Goal: Check status: Check status

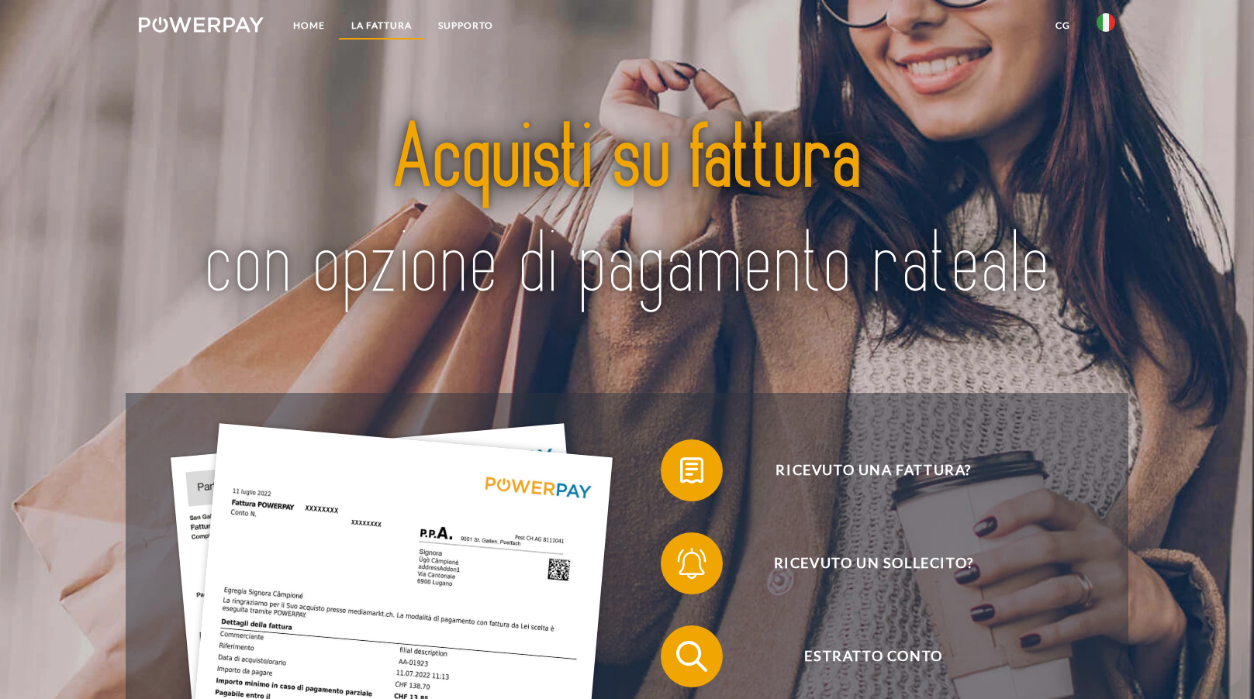
click at [375, 30] on link "LA FATTURA" at bounding box center [381, 26] width 87 height 28
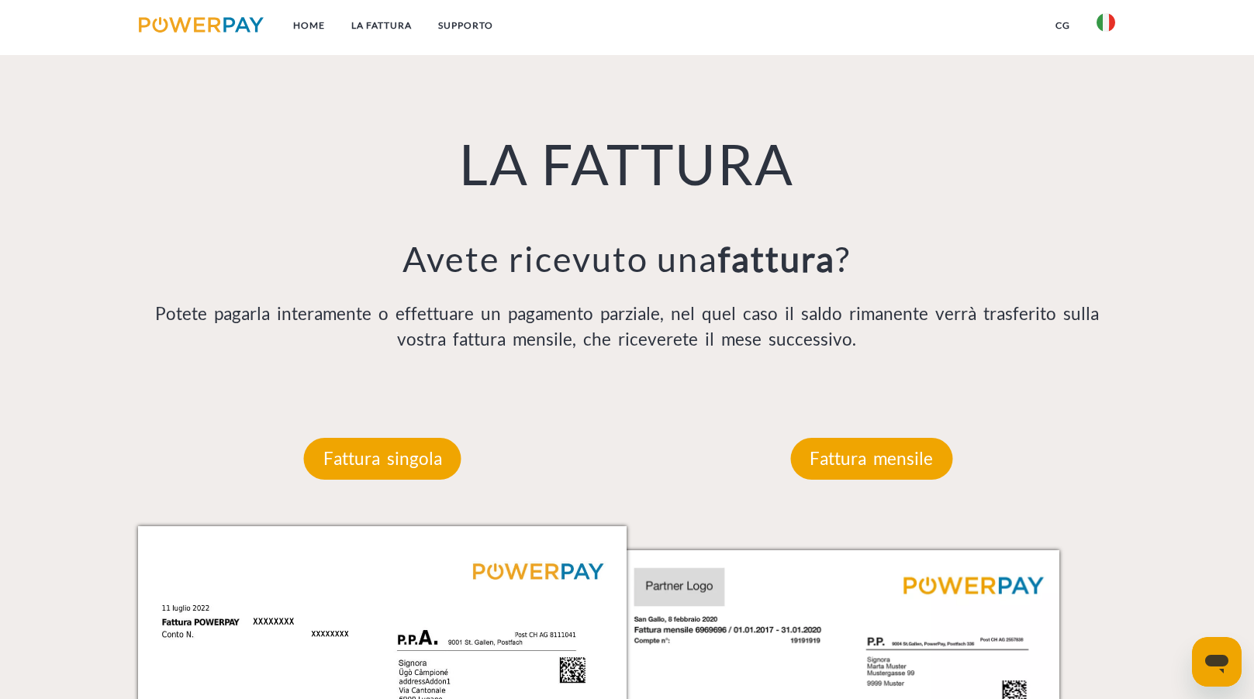
scroll to position [1129, 0]
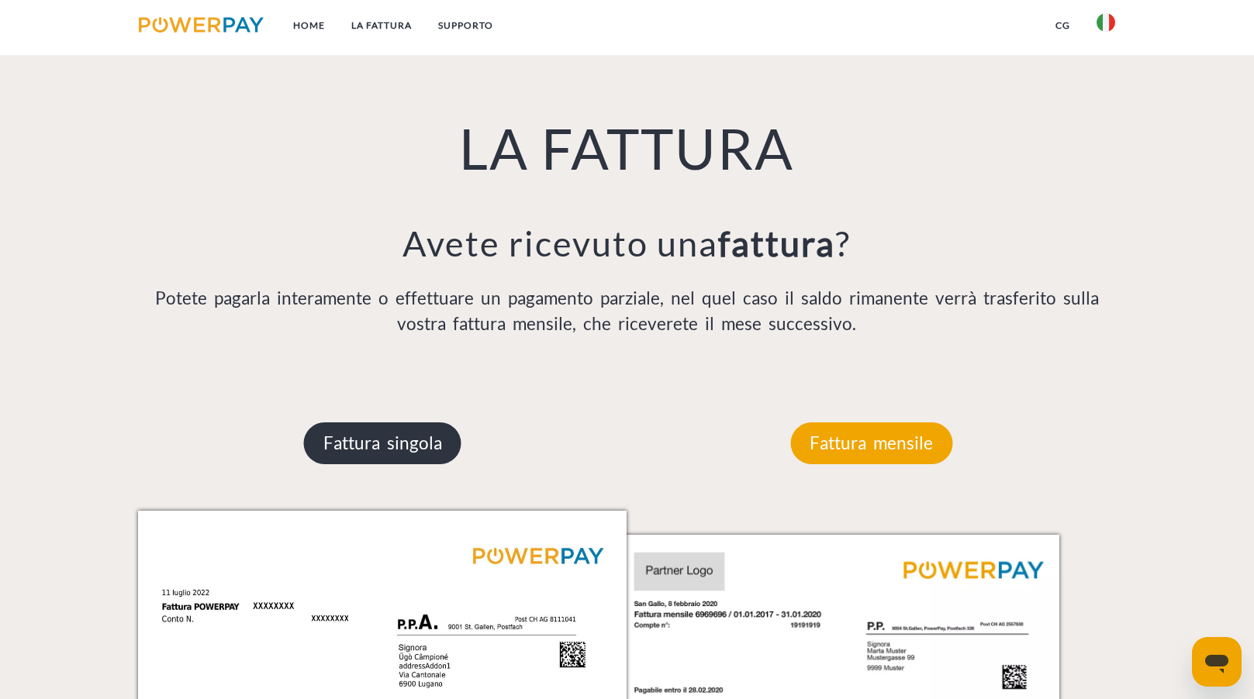
click at [430, 431] on p "Fattura singola" at bounding box center [382, 444] width 157 height 42
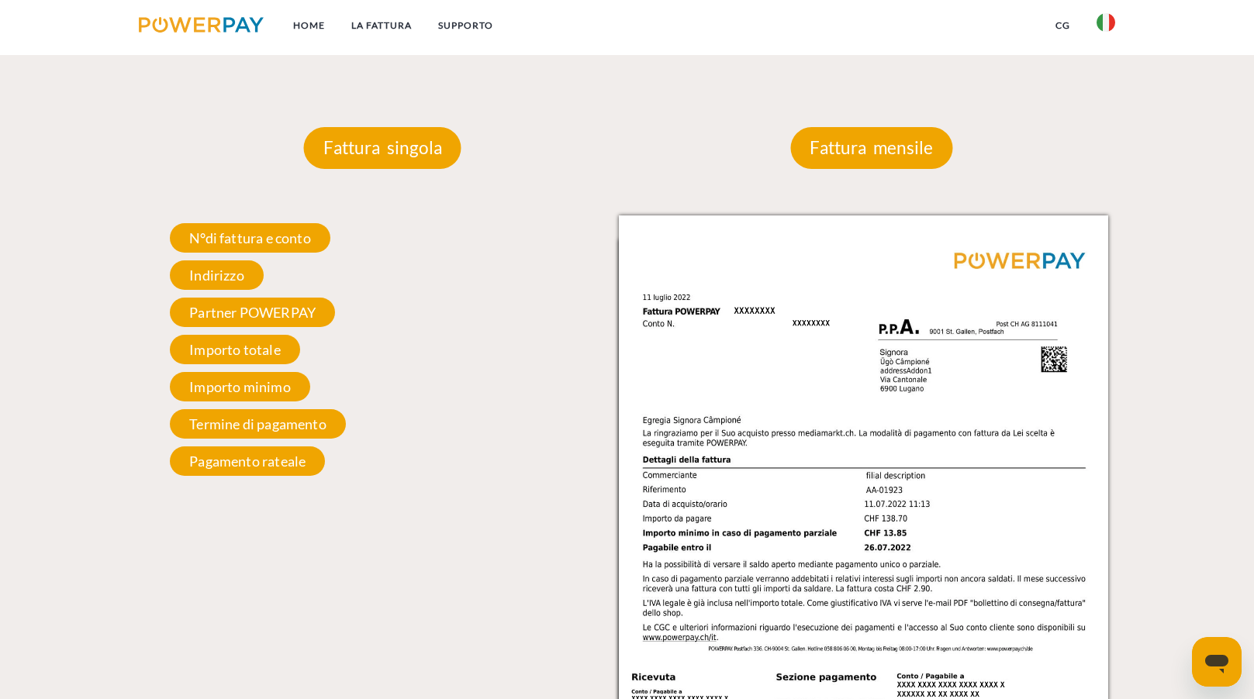
scroll to position [1439, 0]
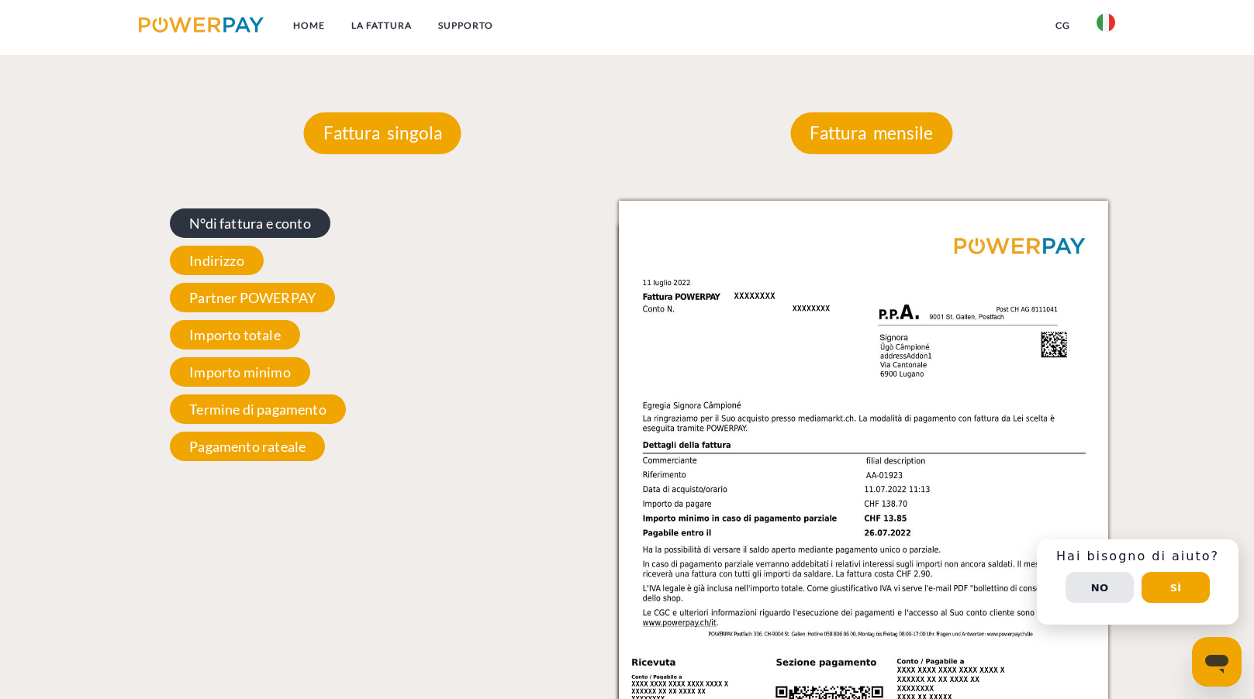
click at [268, 226] on span "N°di fattura e conto" at bounding box center [250, 223] width 161 height 29
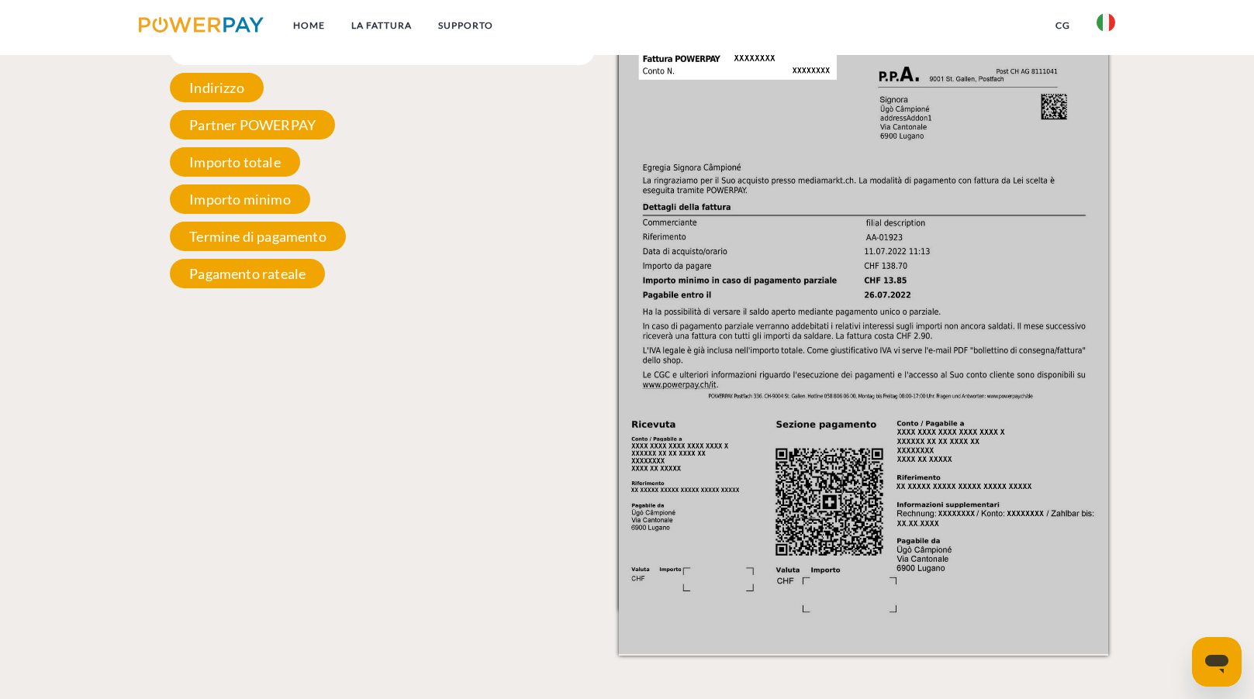
scroll to position [1141, 0]
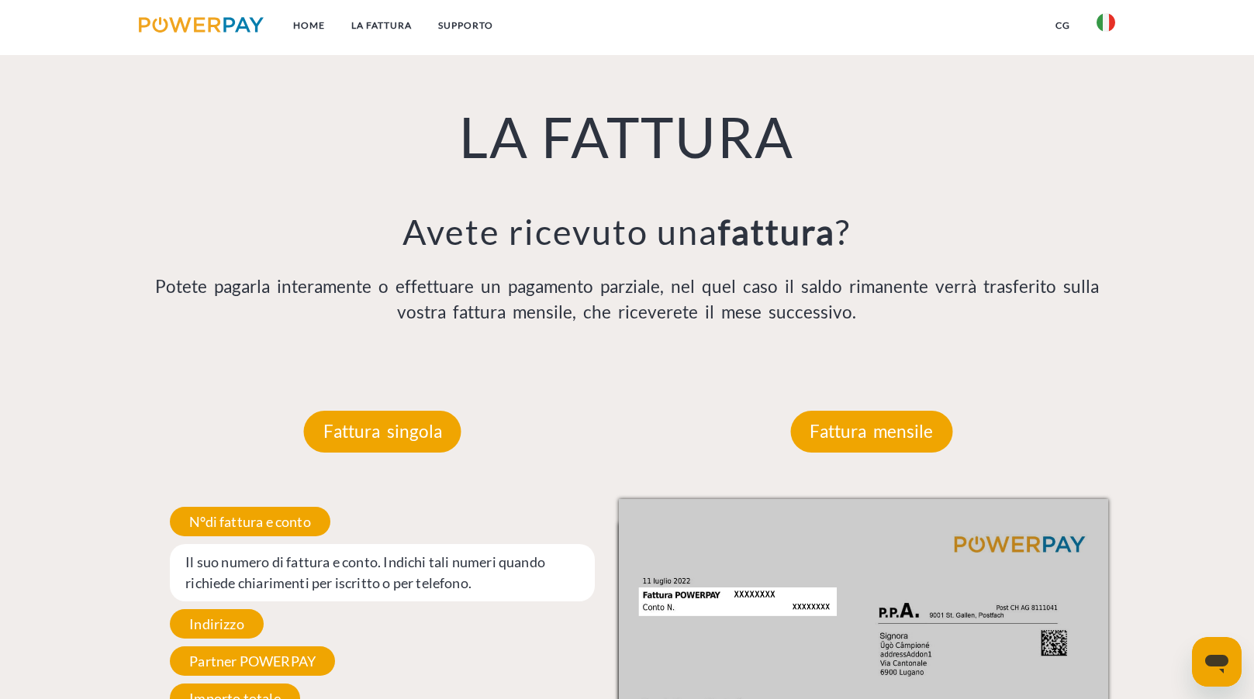
click at [1060, 22] on link "CG" at bounding box center [1062, 26] width 41 height 28
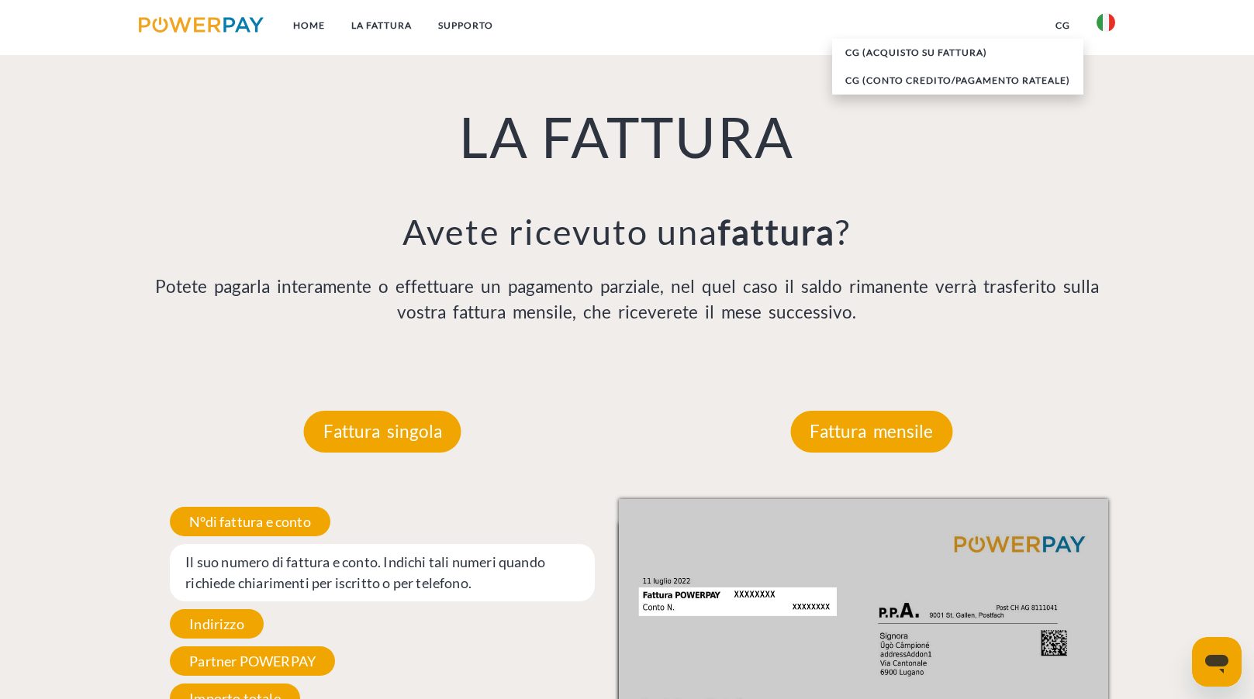
click at [506, 41] on ul "Home LA FATTURA Supporto" at bounding box center [316, 27] width 381 height 55
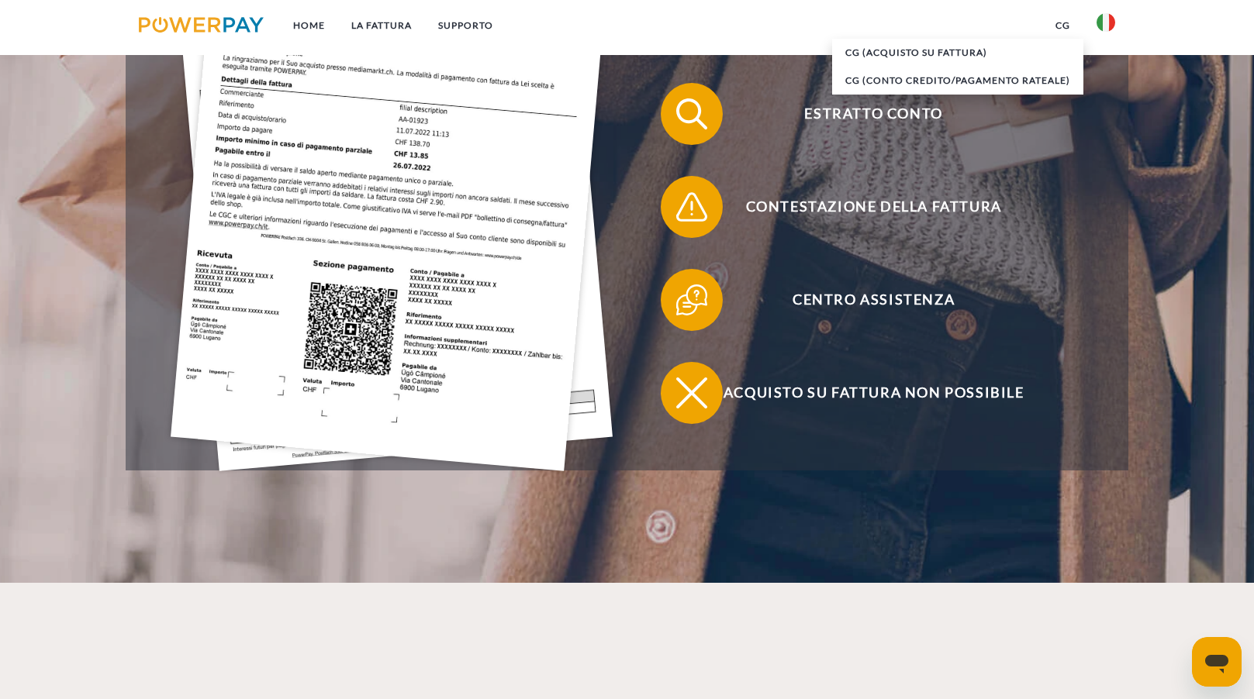
scroll to position [233, 0]
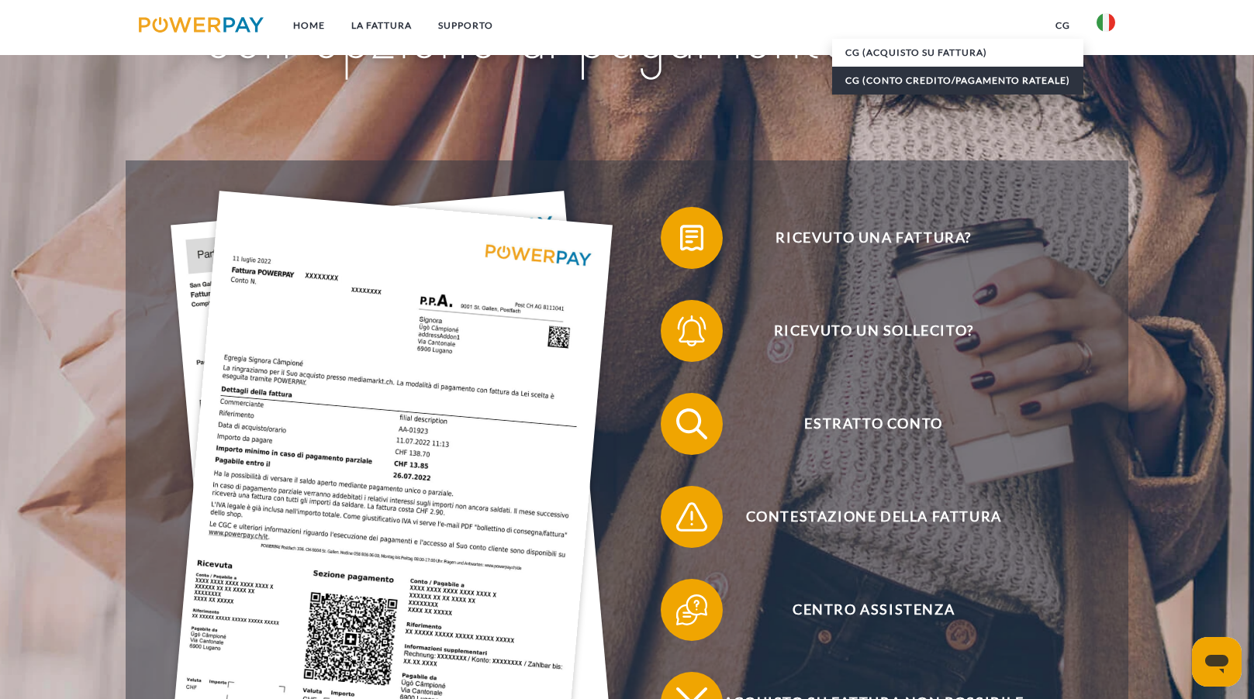
click at [958, 74] on link "CG (Conto Credito/Pagamento rateale)" at bounding box center [957, 81] width 251 height 28
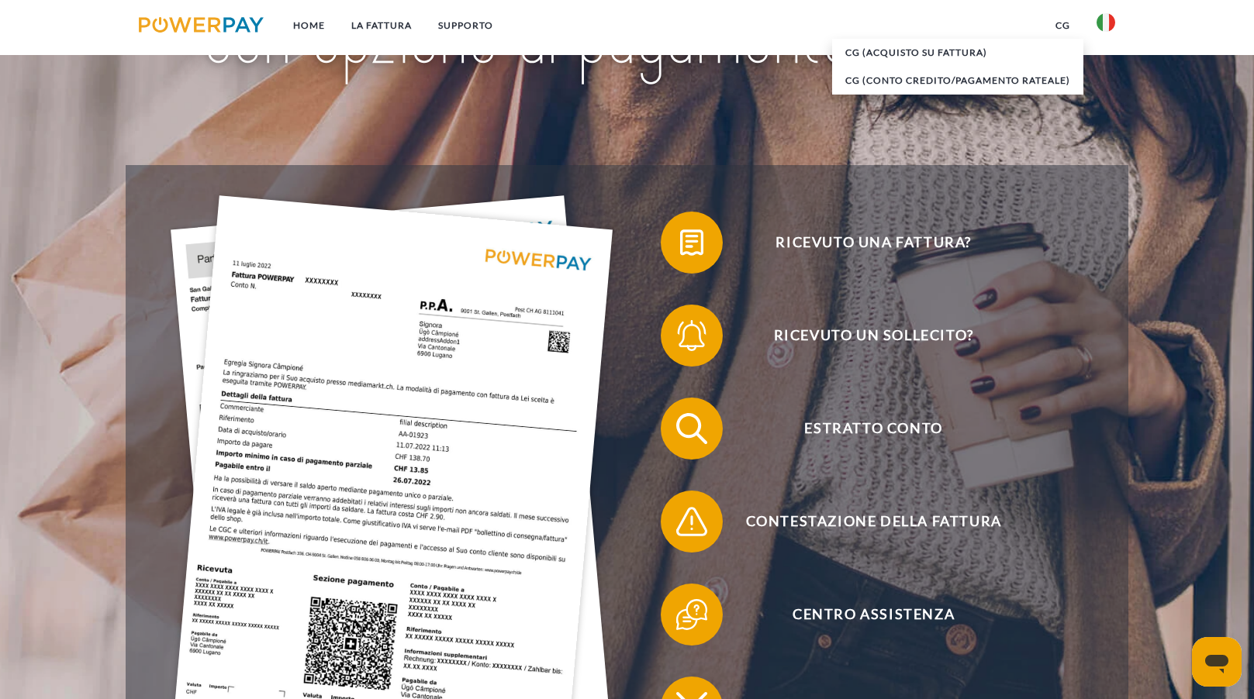
scroll to position [0, 0]
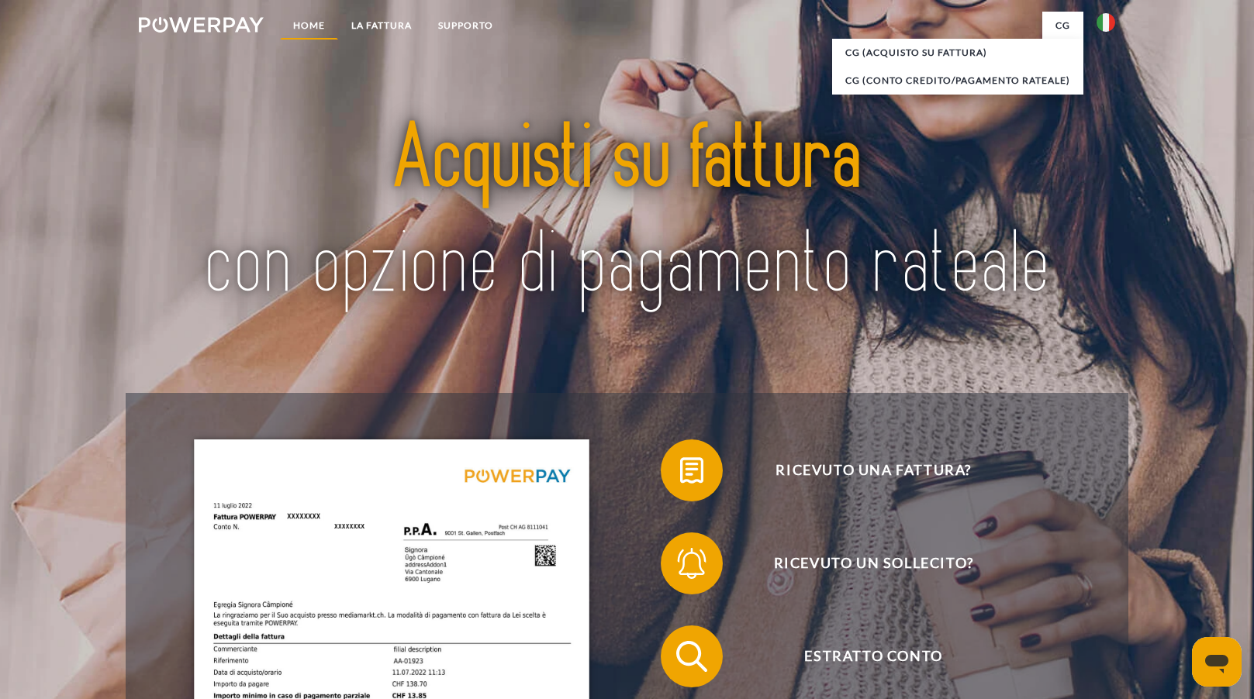
click at [316, 17] on link "Home" at bounding box center [309, 26] width 58 height 28
click at [367, 26] on link "LA FATTURA" at bounding box center [381, 26] width 87 height 28
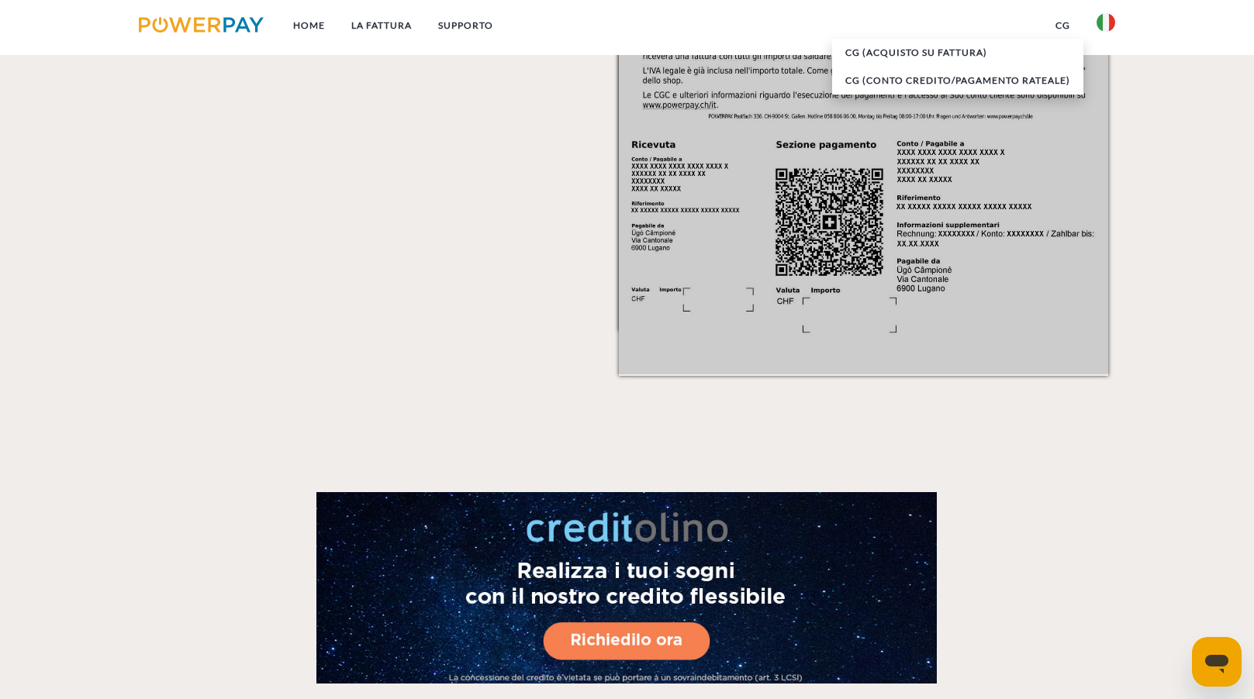
scroll to position [1749, 0]
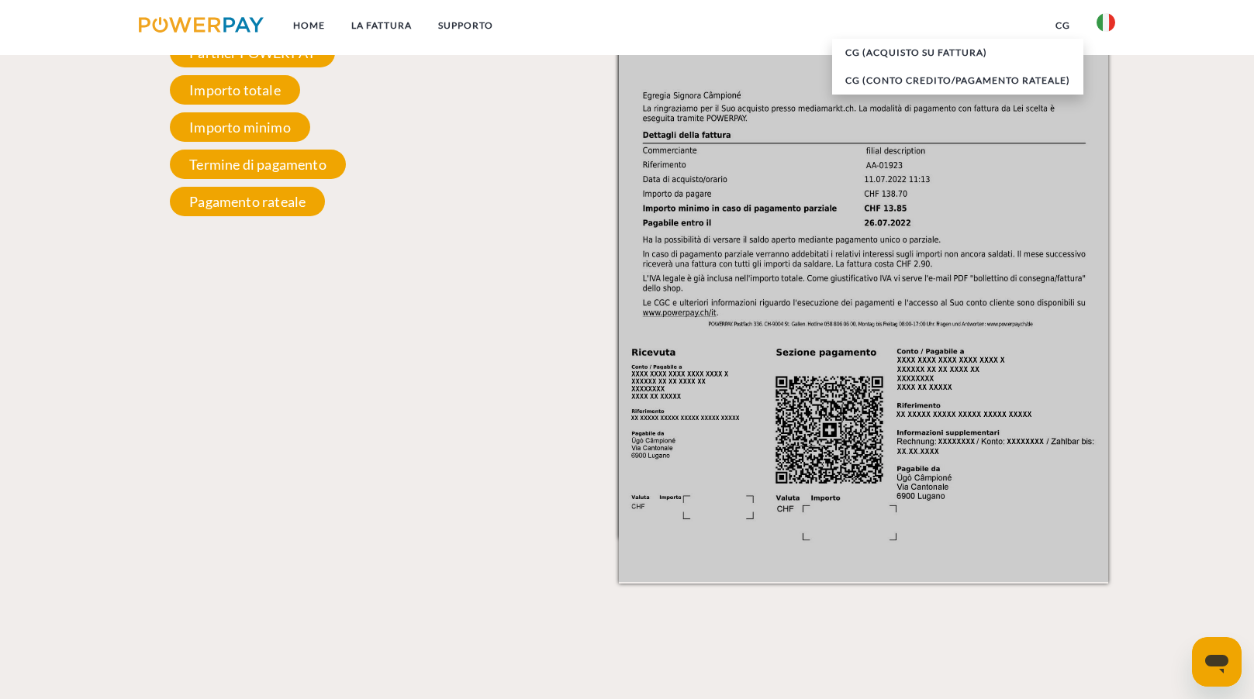
drag, startPoint x: 209, startPoint y: 239, endPoint x: 233, endPoint y: 247, distance: 26.0
click at [209, 240] on div "Fattura singola Fattura singola N°di fattura e conto Il suo numero di fattura e…" at bounding box center [382, 170] width 489 height 828
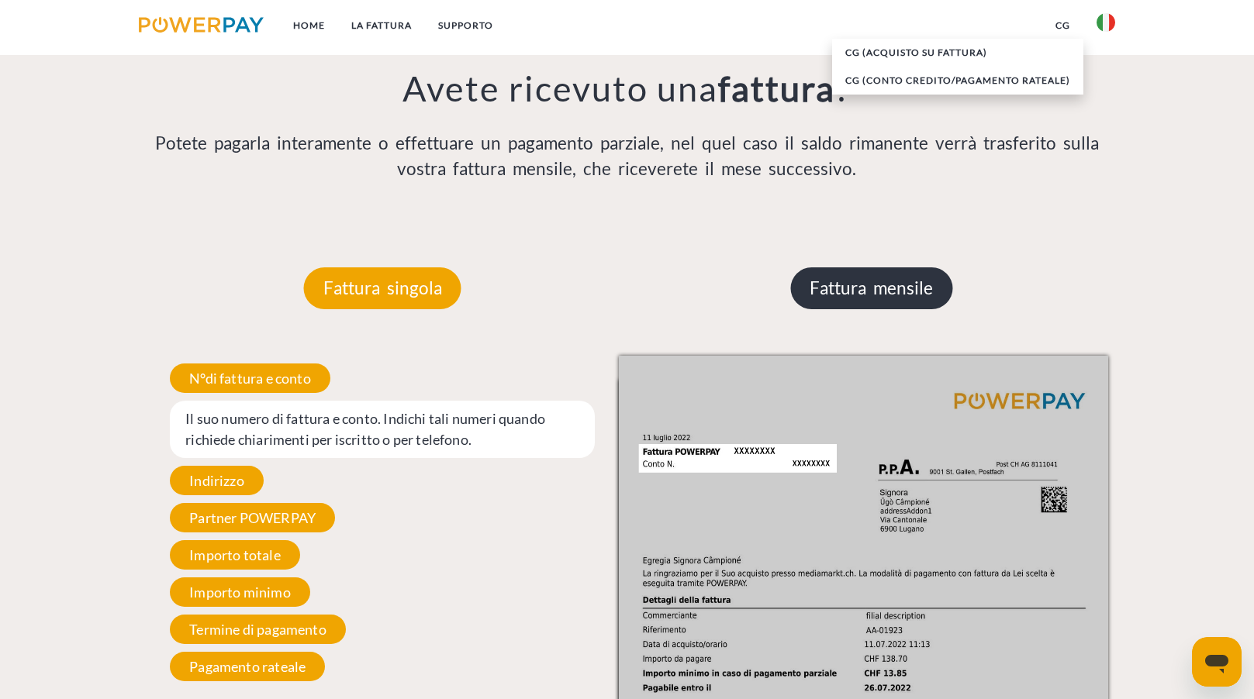
click at [931, 302] on p "Fattura mensile" at bounding box center [871, 289] width 162 height 42
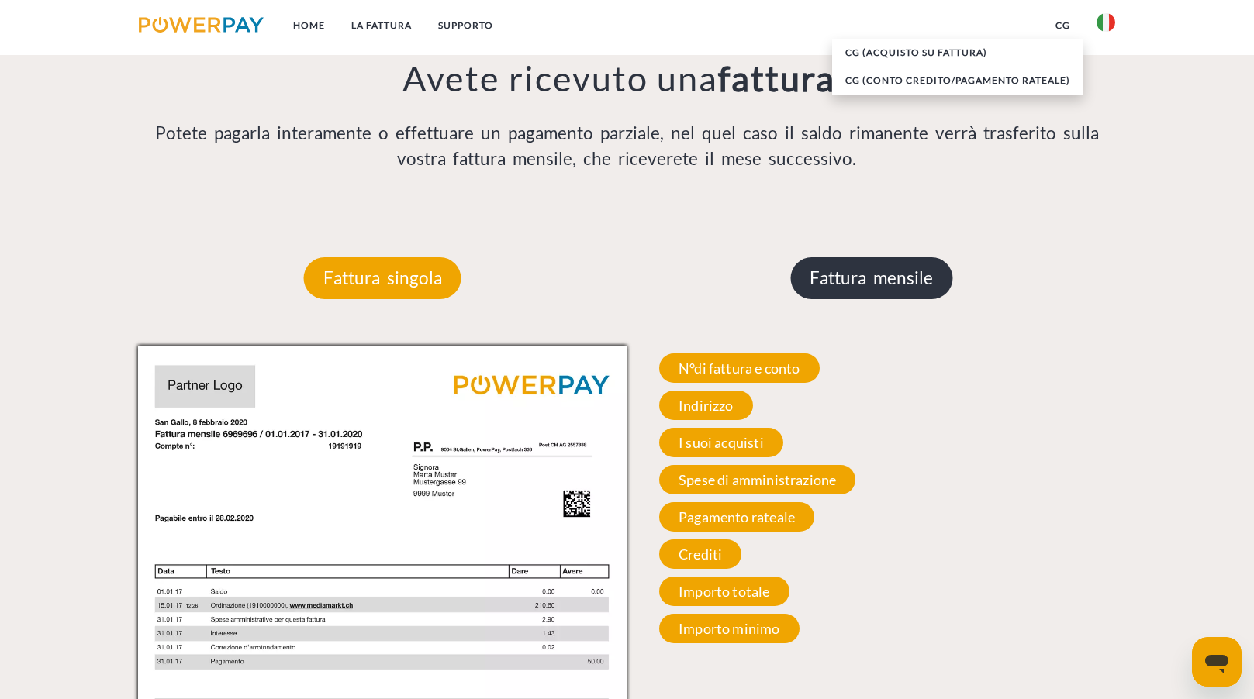
scroll to position [1439, 0]
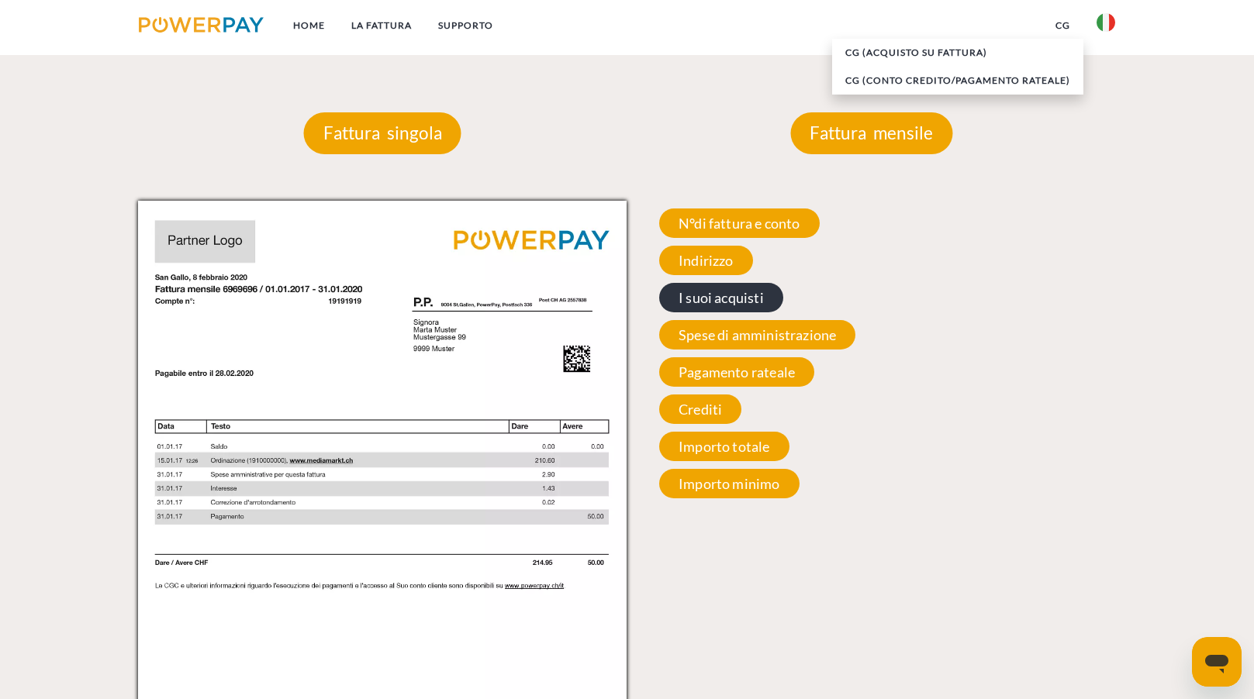
click at [738, 295] on span "I suoi acquisti" at bounding box center [721, 297] width 124 height 29
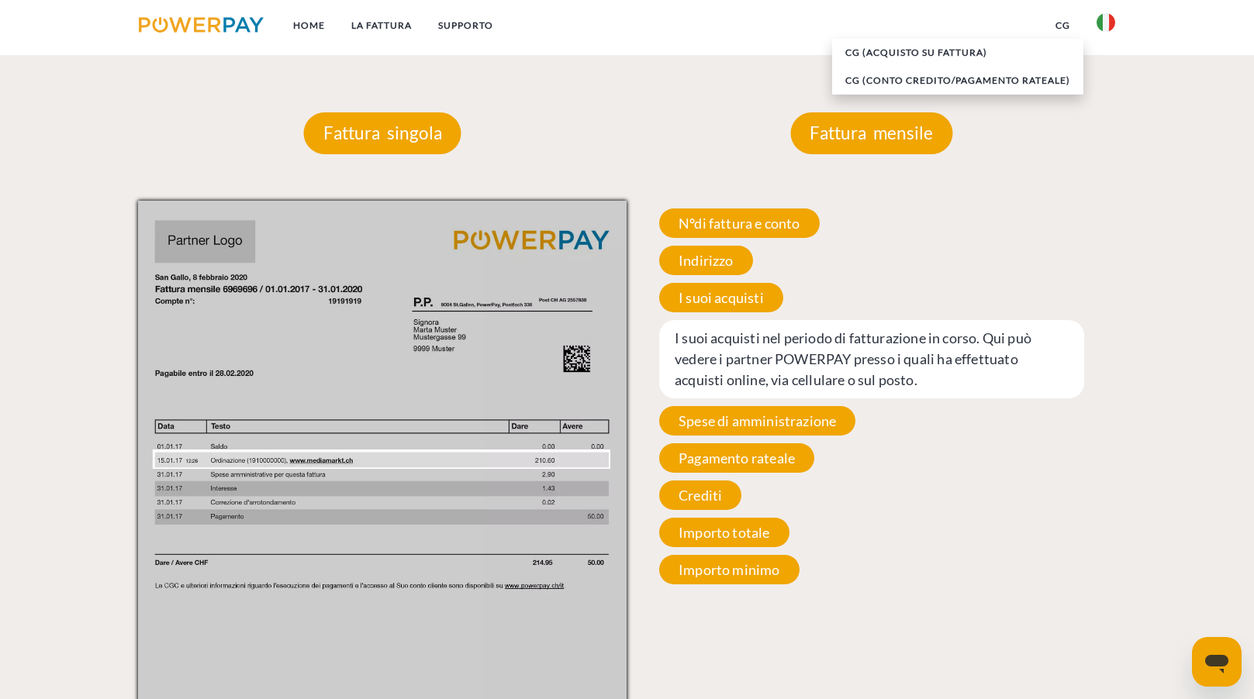
click at [1071, 426] on div "N°di fattura e conto Il suo numero di fattura e conto. Indichi tali numeri quan…" at bounding box center [871, 397] width 489 height 392
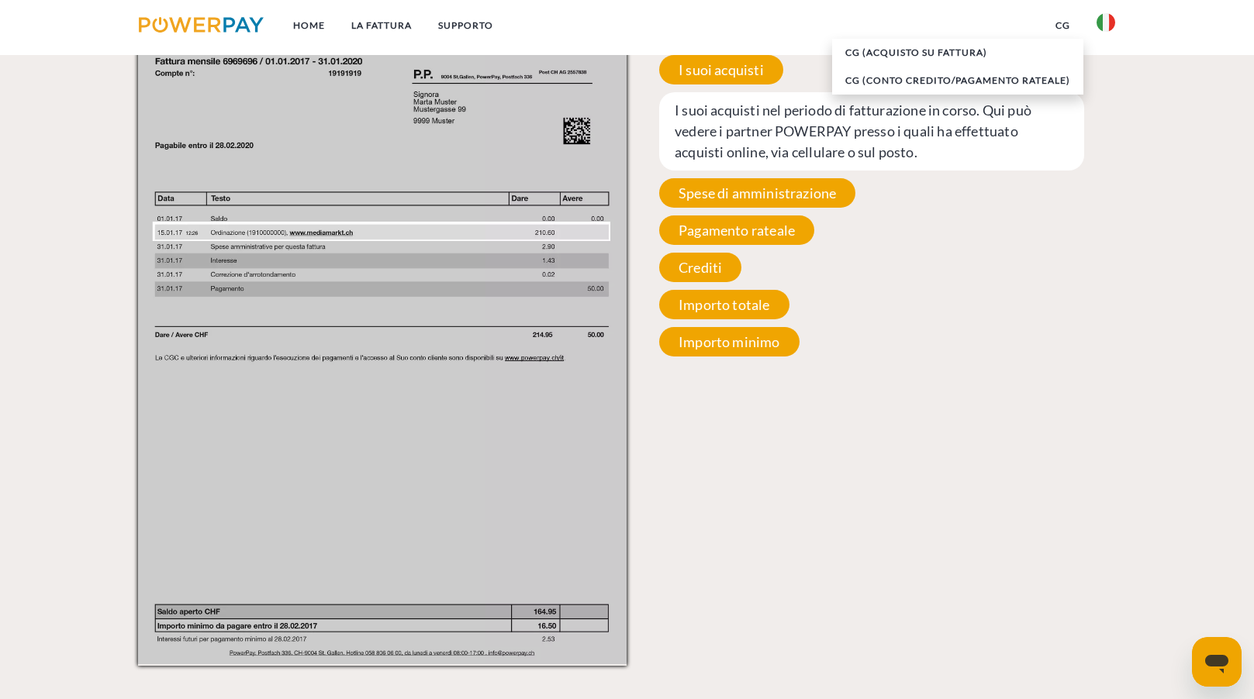
scroll to position [1749, 0]
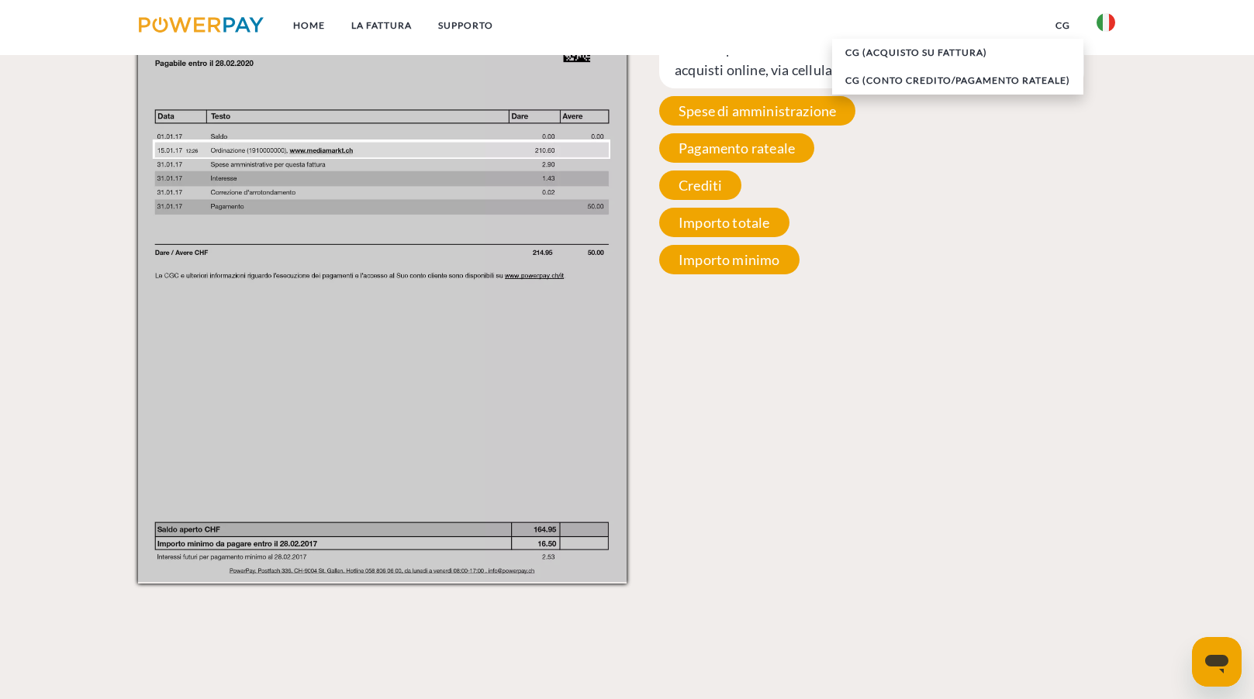
click at [181, 18] on img at bounding box center [201, 25] width 125 height 16
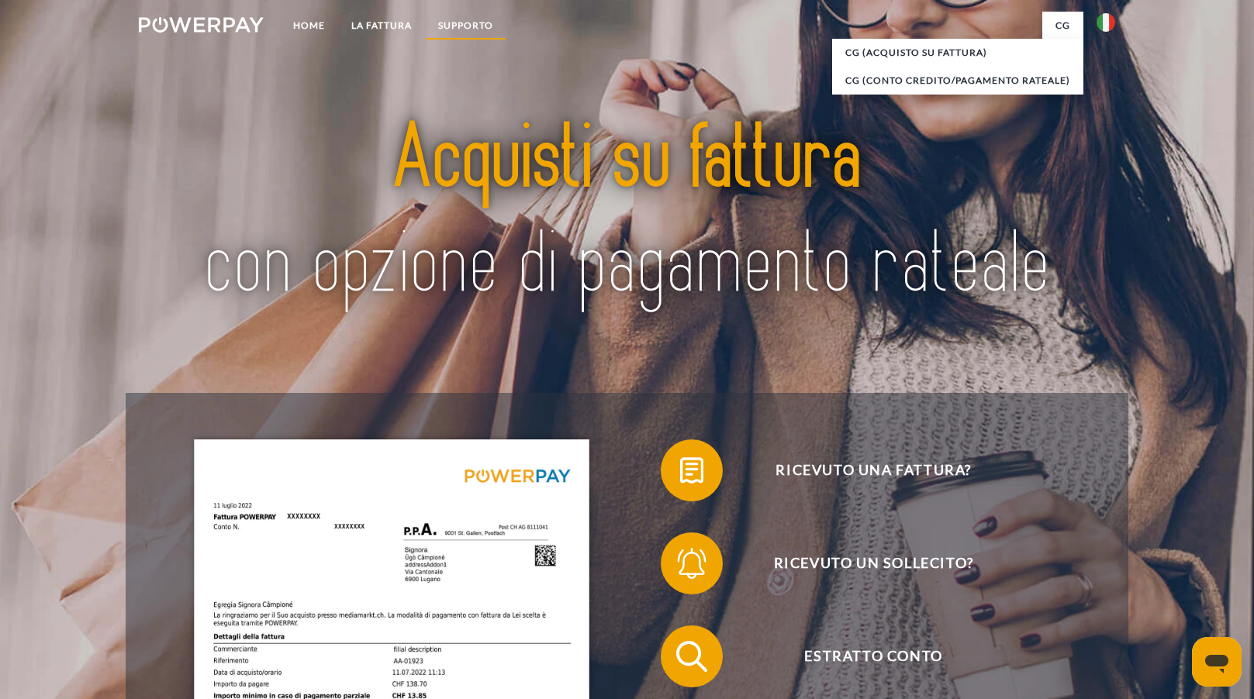
click at [486, 29] on link "Supporto" at bounding box center [465, 26] width 81 height 28
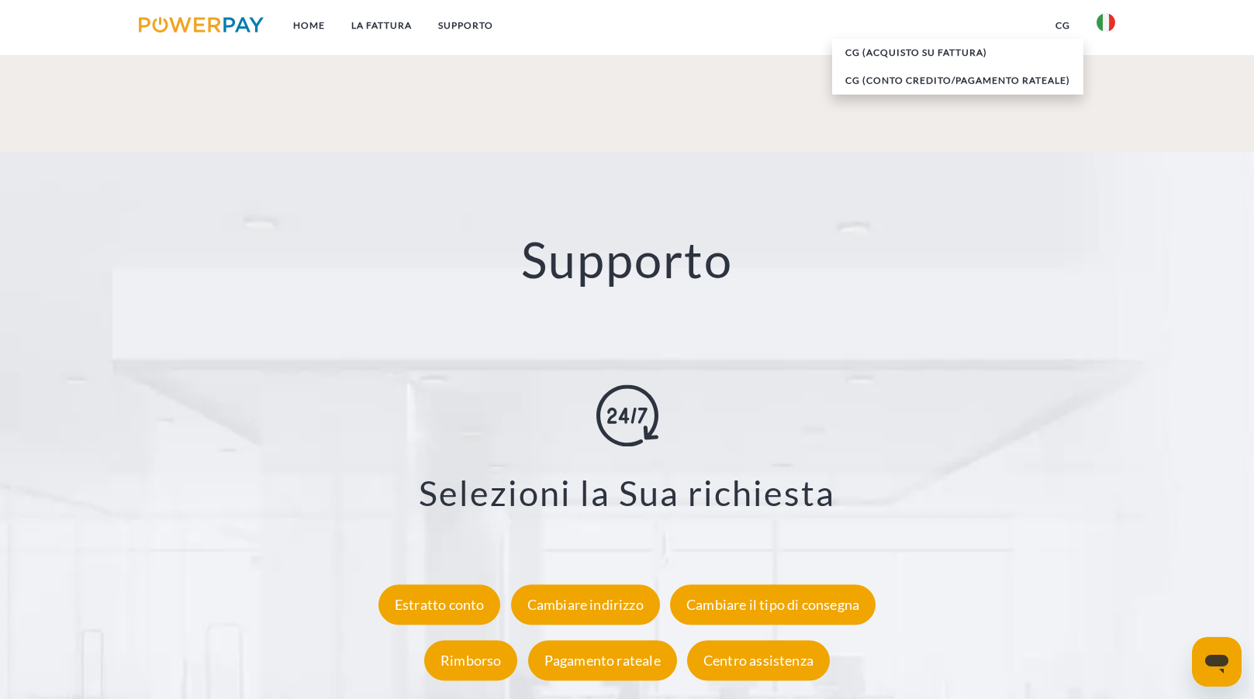
scroll to position [2761, 0]
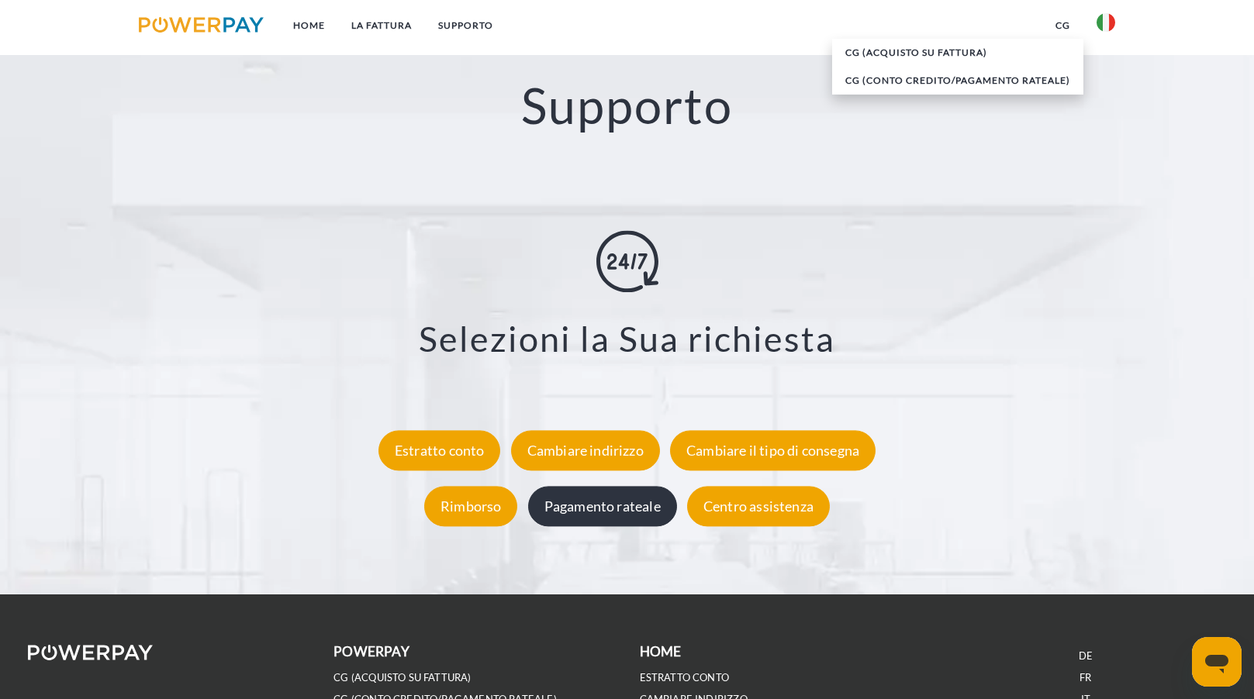
click at [568, 506] on div "Pagamento rateale" at bounding box center [602, 506] width 149 height 40
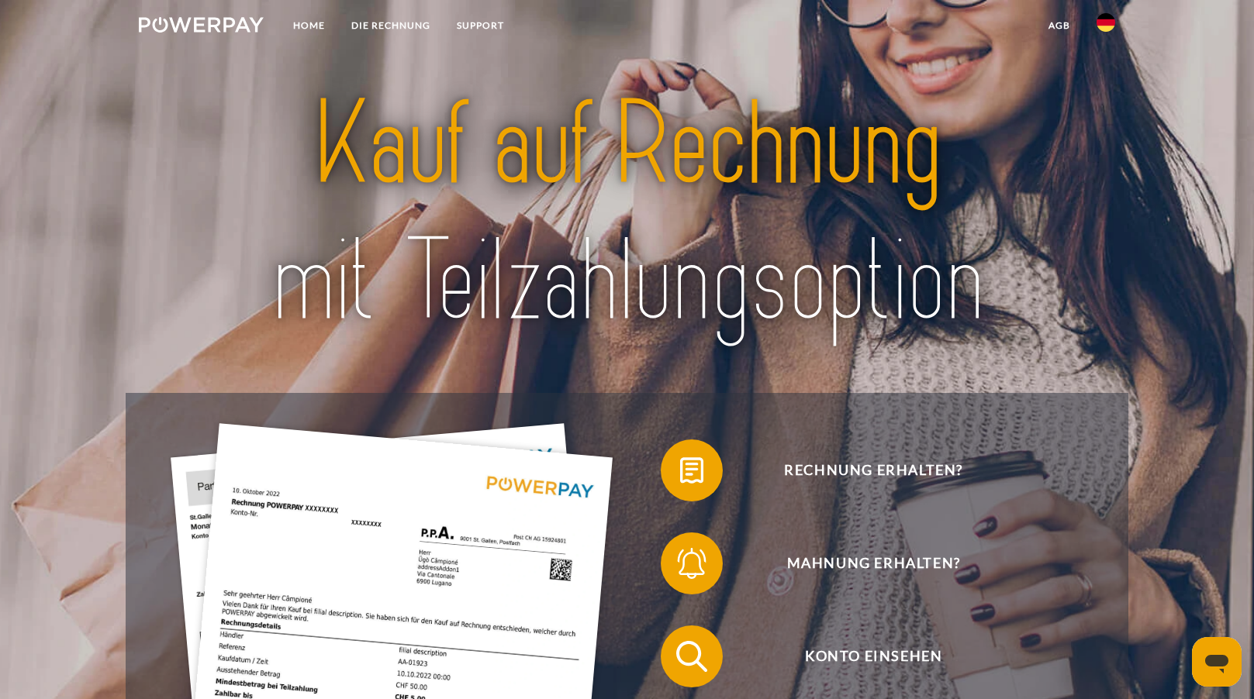
click at [1070, 31] on link "agb" at bounding box center [1059, 26] width 48 height 28
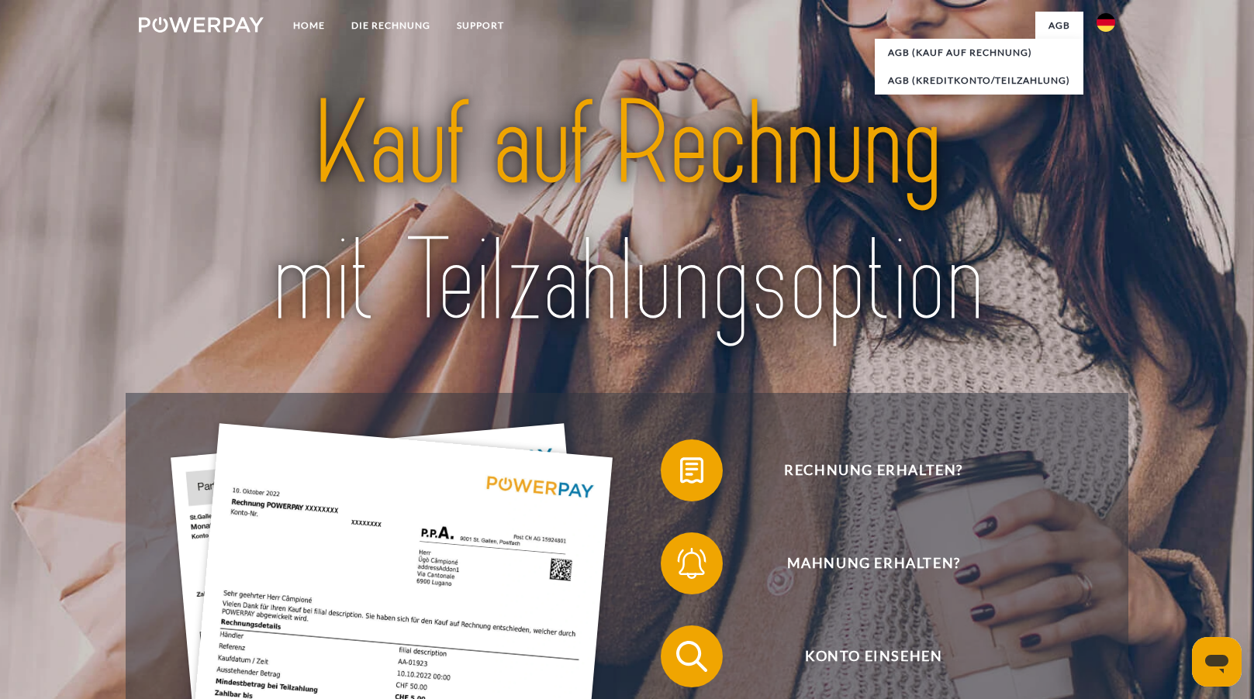
click at [1108, 26] on img at bounding box center [1105, 22] width 19 height 19
click at [1104, 123] on link at bounding box center [1105, 114] width 45 height 40
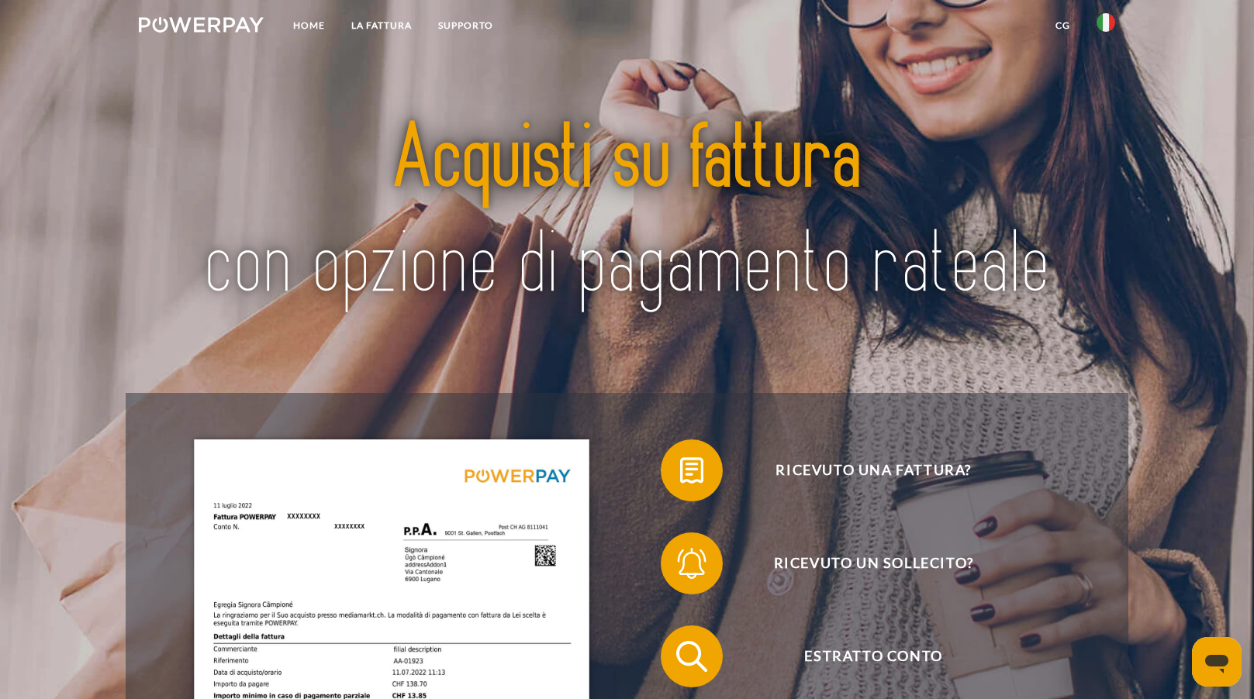
scroll to position [233, 0]
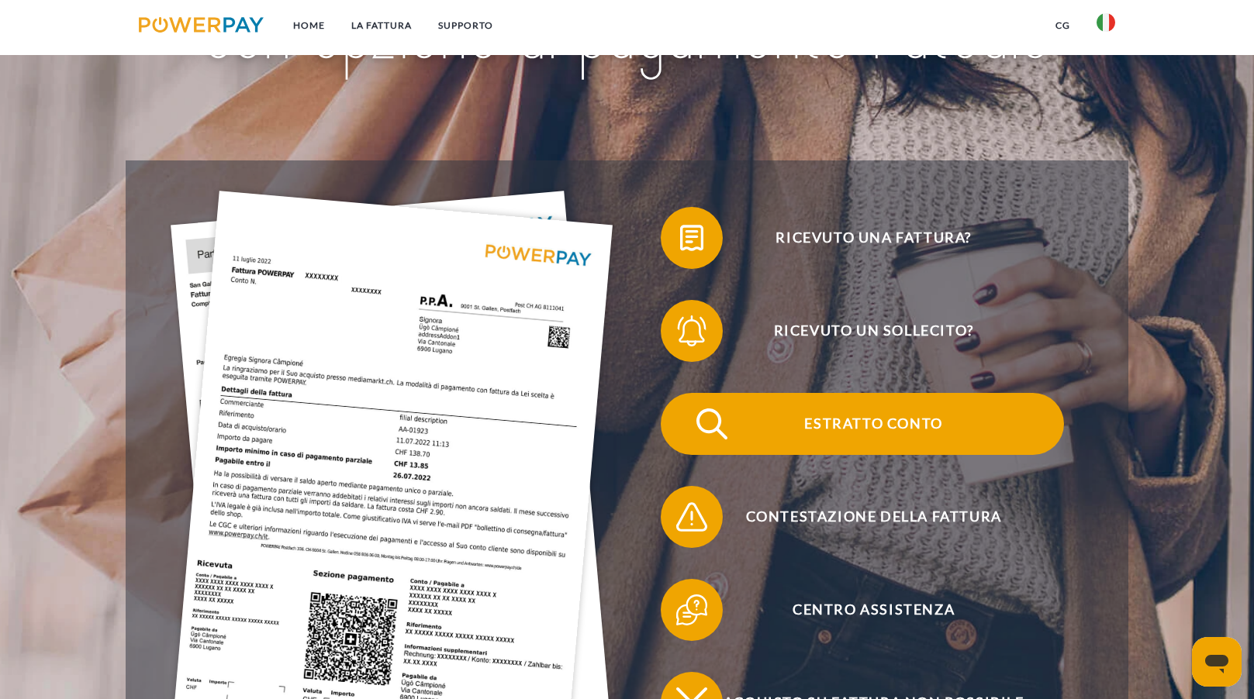
click at [880, 413] on span "Estratto conto" at bounding box center [873, 424] width 380 height 62
